Goal: Information Seeking & Learning: Check status

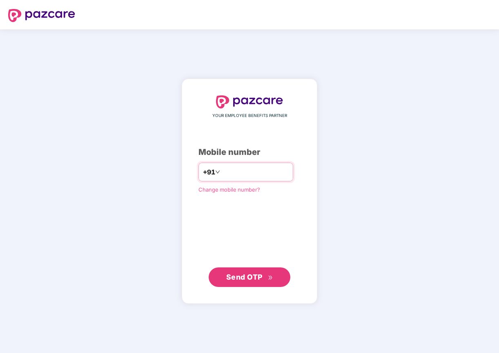
click at [242, 171] on input "number" at bounding box center [255, 172] width 67 height 13
type input "**********"
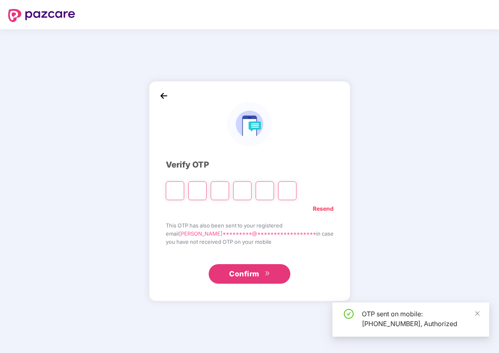
type input "*"
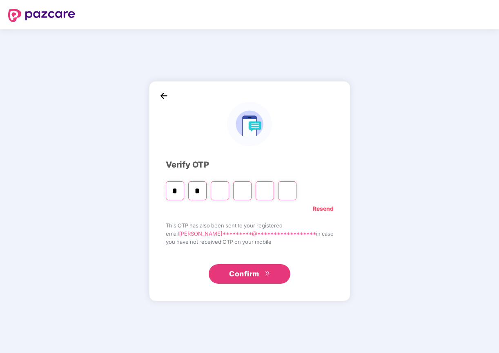
type input "*"
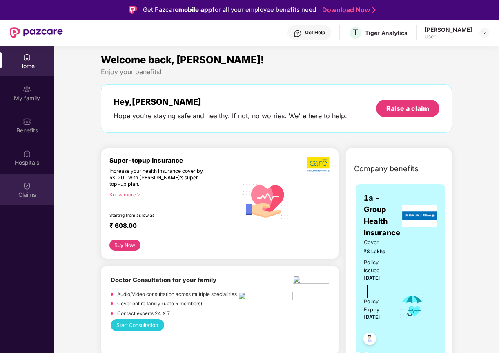
click at [21, 200] on div "Claims" at bounding box center [27, 190] width 54 height 31
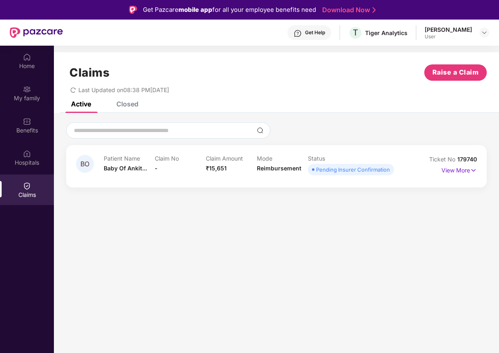
click at [469, 176] on div "View More" at bounding box center [459, 170] width 36 height 13
click at [464, 171] on p "View More" at bounding box center [459, 169] width 36 height 11
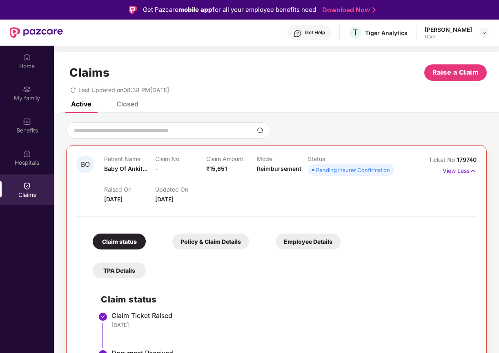
click at [464, 160] on span "179740" at bounding box center [467, 159] width 20 height 7
drag, startPoint x: 464, startPoint y: 160, endPoint x: 433, endPoint y: 158, distance: 31.5
click at [433, 158] on div "Ticket No 179740" at bounding box center [453, 160] width 48 height 9
copy div "Ticket No 179740"
click at [394, 136] on div at bounding box center [276, 130] width 420 height 16
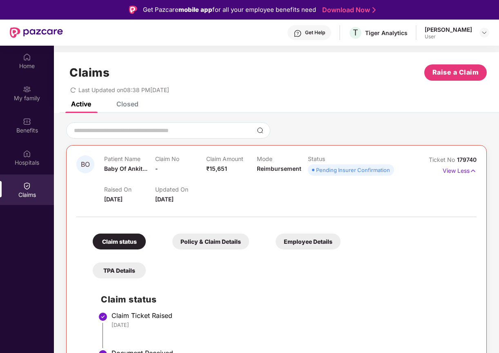
click at [323, 36] on div "Get Help" at bounding box center [309, 32] width 44 height 15
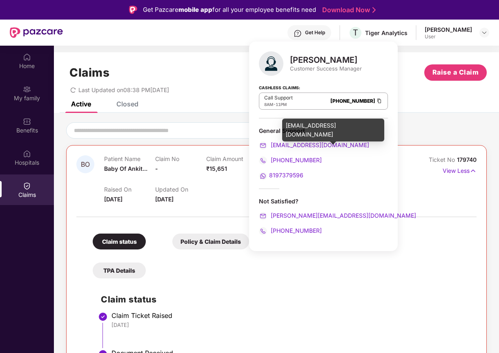
click at [309, 145] on span "[EMAIL_ADDRESS][DOMAIN_NAME]" at bounding box center [319, 145] width 100 height 7
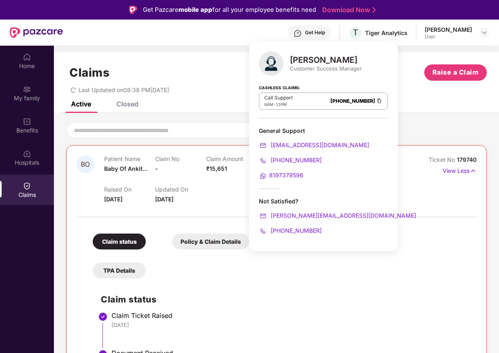
click at [202, 112] on div "Active Closed" at bounding box center [276, 107] width 445 height 11
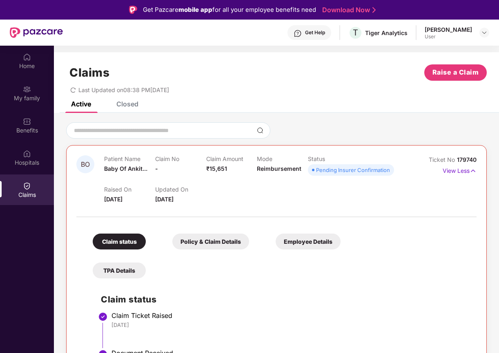
click at [122, 200] on span "[DATE]" at bounding box center [113, 199] width 18 height 7
drag, startPoint x: 132, startPoint y: 200, endPoint x: 109, endPoint y: 199, distance: 23.3
click at [109, 199] on span "[DATE]" at bounding box center [113, 199] width 18 height 7
copy span "[DATE]"
